Goal: Task Accomplishment & Management: Manage account settings

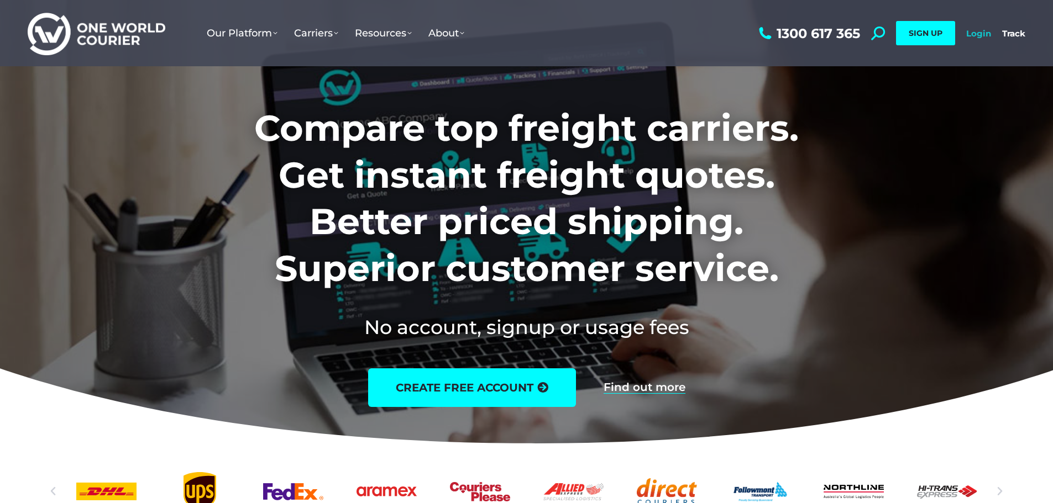
click at [969, 36] on link "Login" at bounding box center [978, 33] width 25 height 10
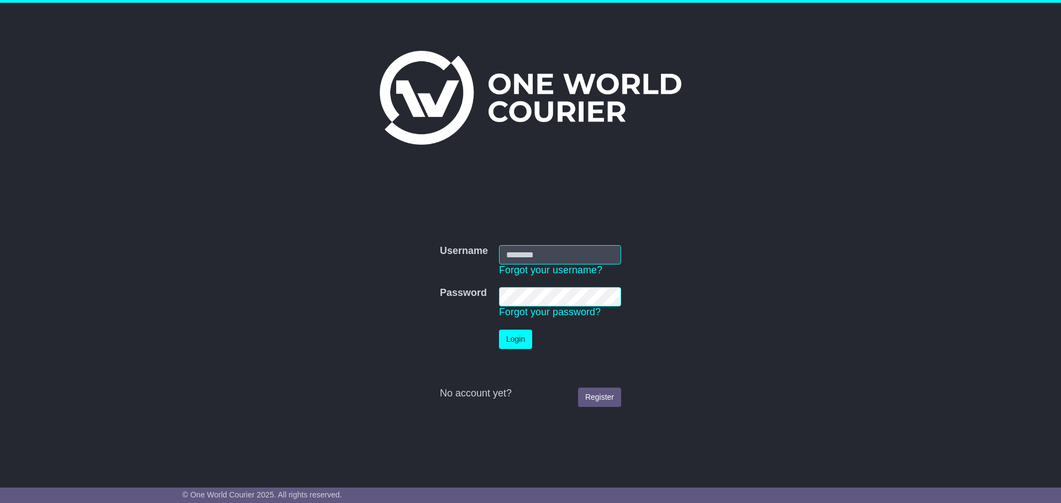
type input "**********"
click at [521, 334] on button "Login" at bounding box center [515, 339] width 33 height 19
